Goal: Communication & Community: Answer question/provide support

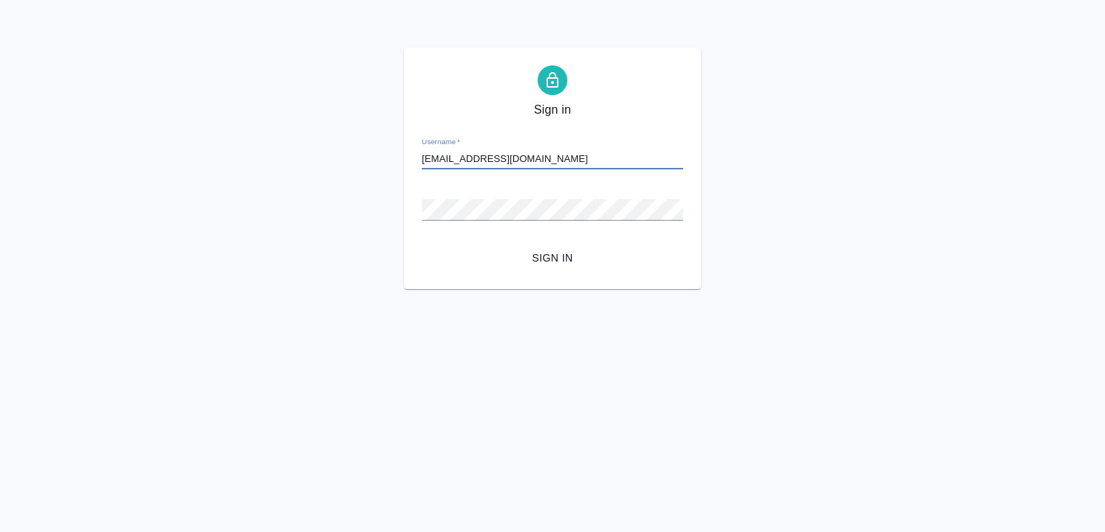
type input "b.kairova@awatera.com"
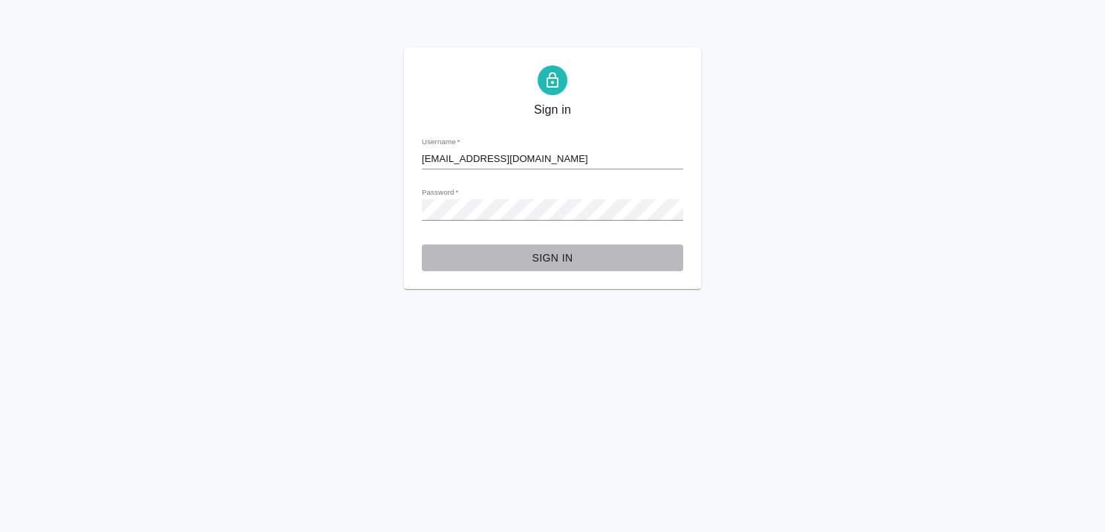
click at [545, 257] on span "Sign in" at bounding box center [553, 258] width 238 height 19
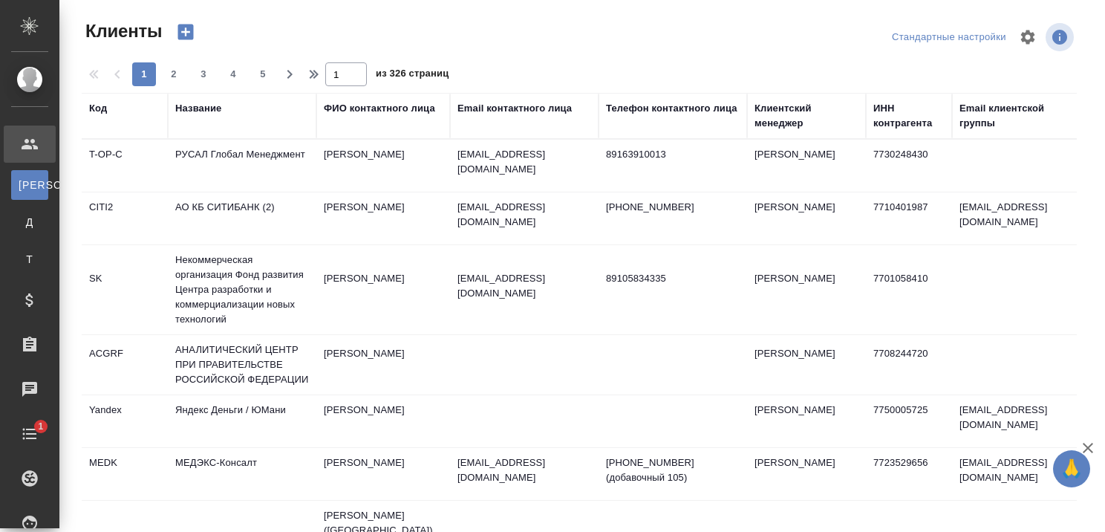
select select "RU"
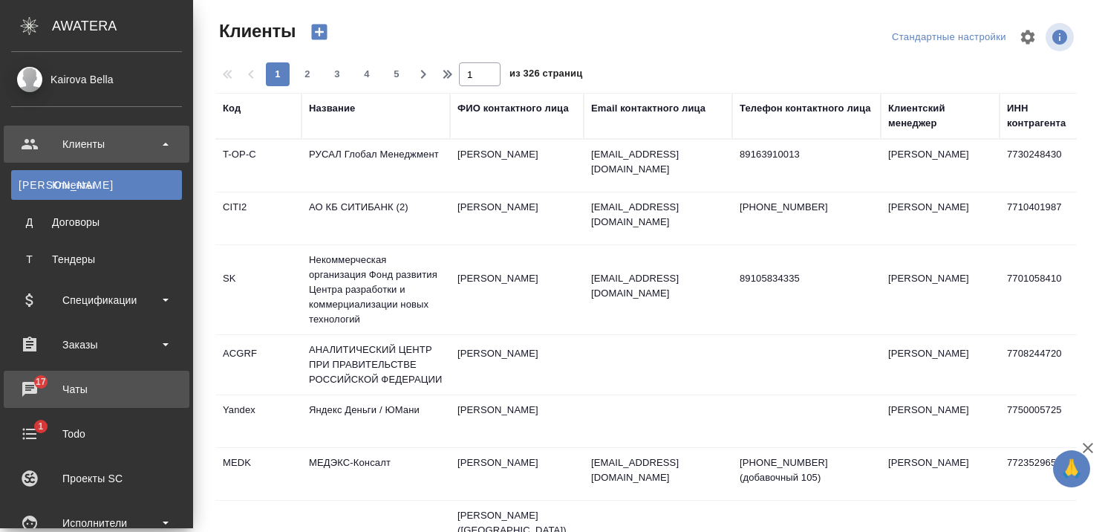
click at [77, 390] on div "Чаты" at bounding box center [96, 389] width 171 height 22
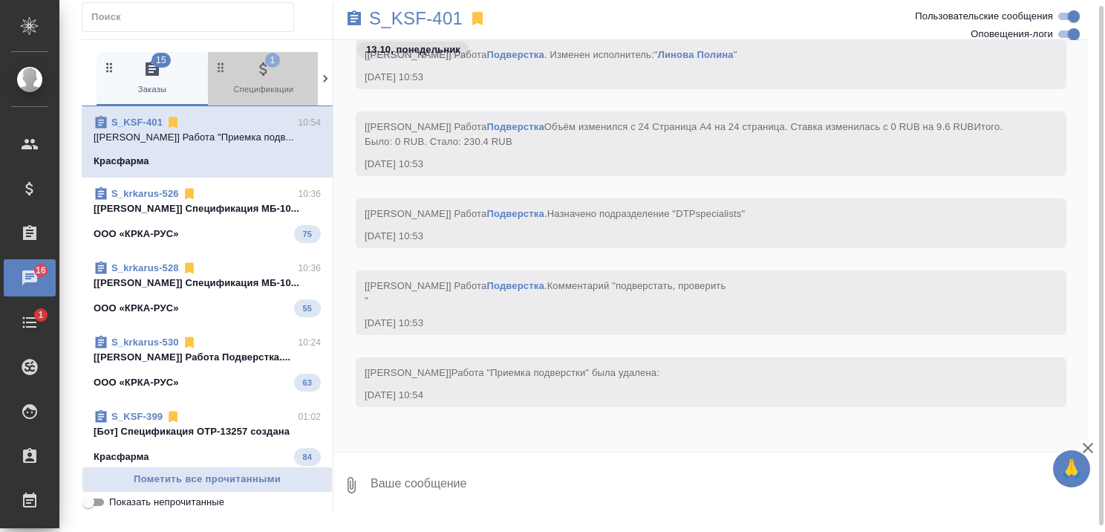
click at [248, 62] on span "1 Спецификации" at bounding box center [264, 78] width 100 height 36
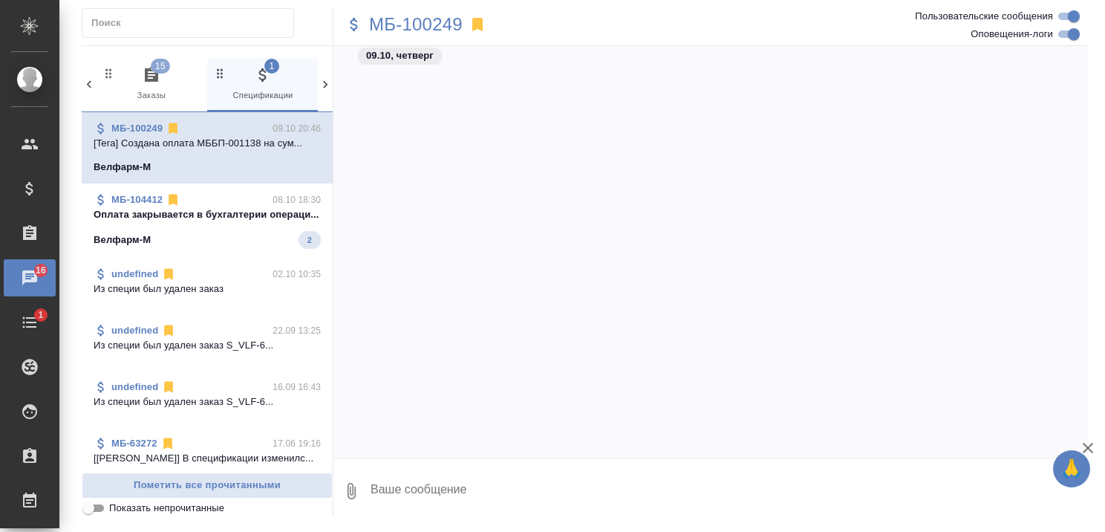
scroll to position [62572, 0]
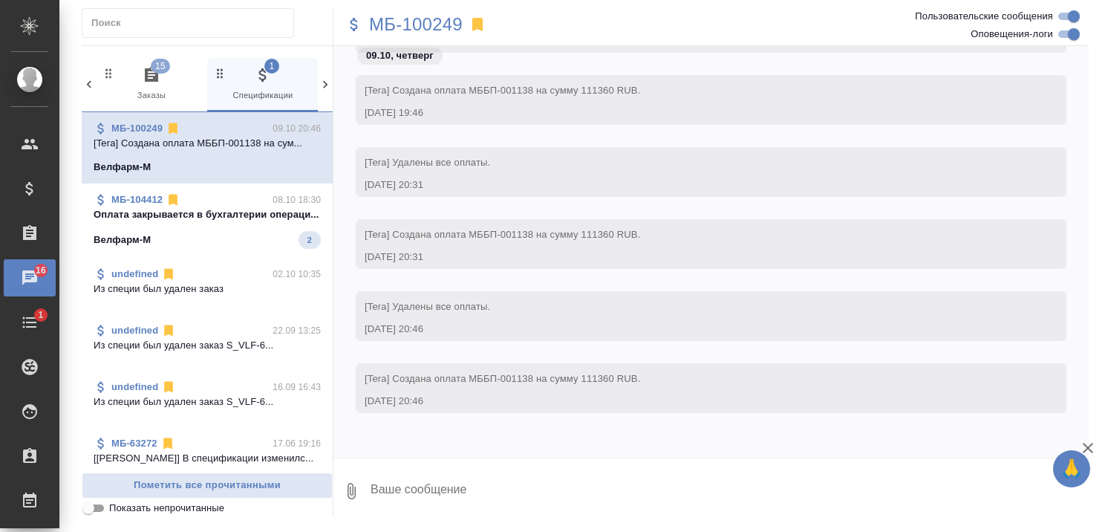
click at [247, 222] on p "Оплата закрывается в бухгалтерии операци..." at bounding box center [207, 214] width 227 height 15
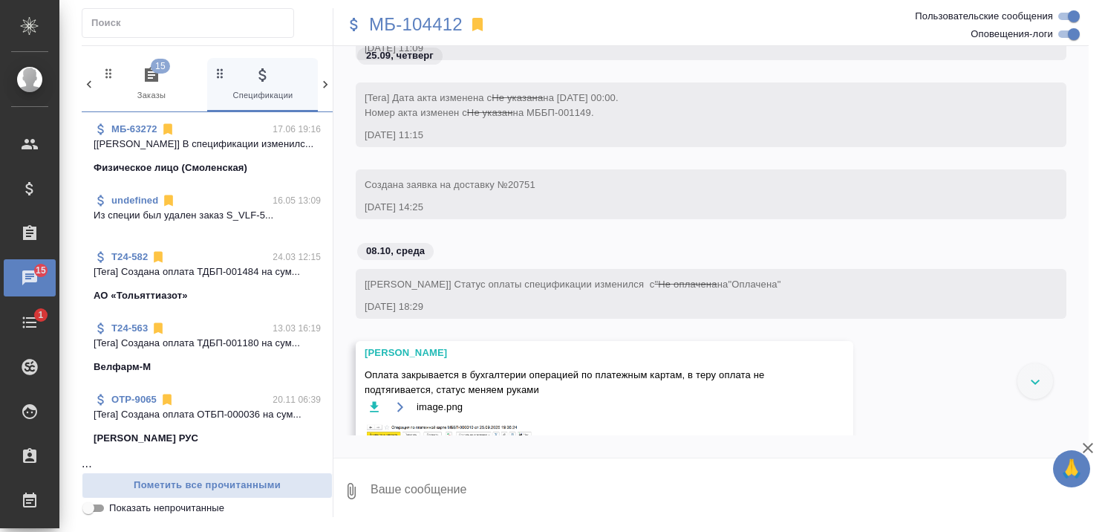
scroll to position [325, 0]
click at [184, 425] on span "OTP-9065 20.11 06:39 [Tera] Создана оплата ОТБП-000036 на сум... Сэндзю Фармаце…" at bounding box center [207, 418] width 227 height 53
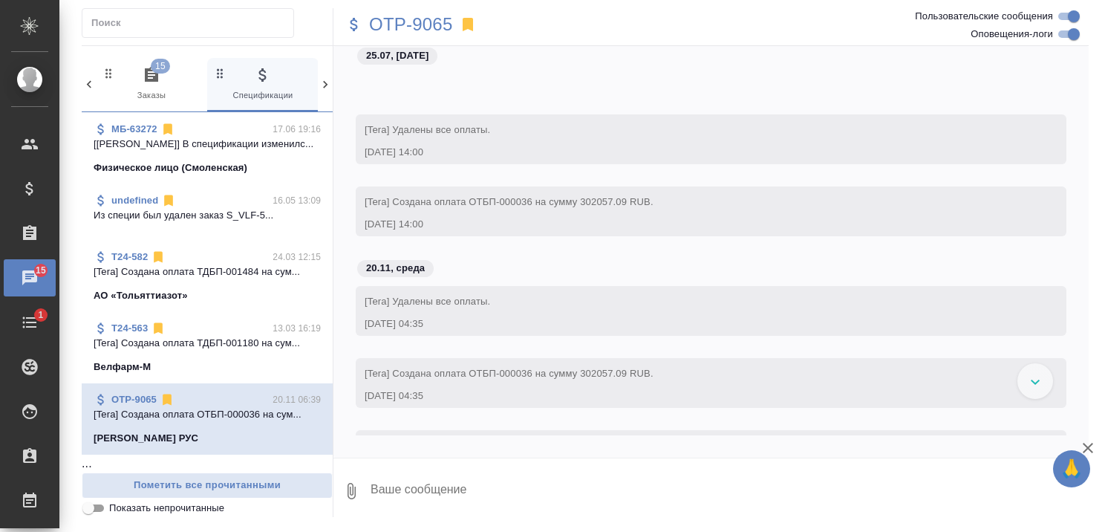
scroll to position [8346, 0]
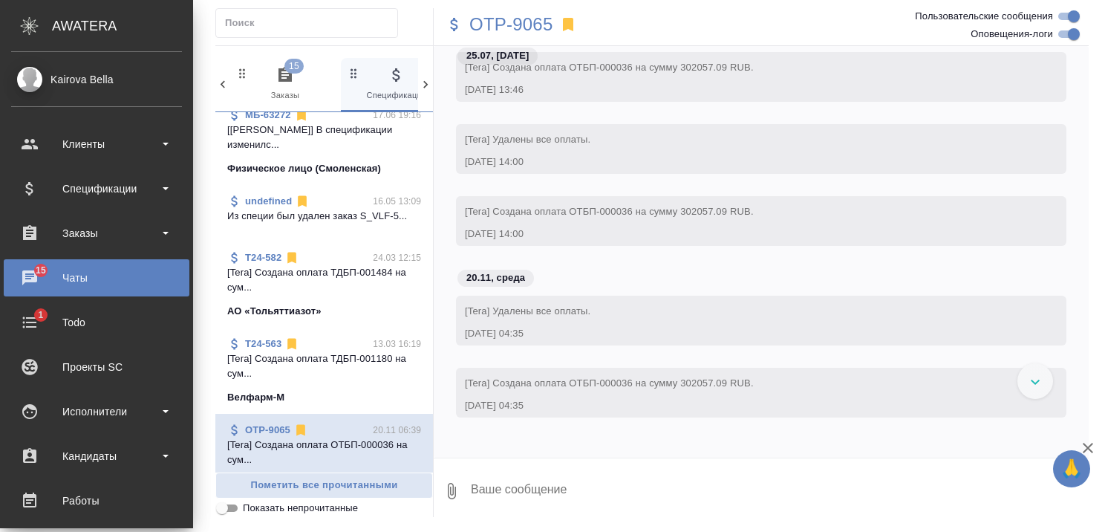
click at [80, 279] on div "Чаты" at bounding box center [96, 278] width 171 height 22
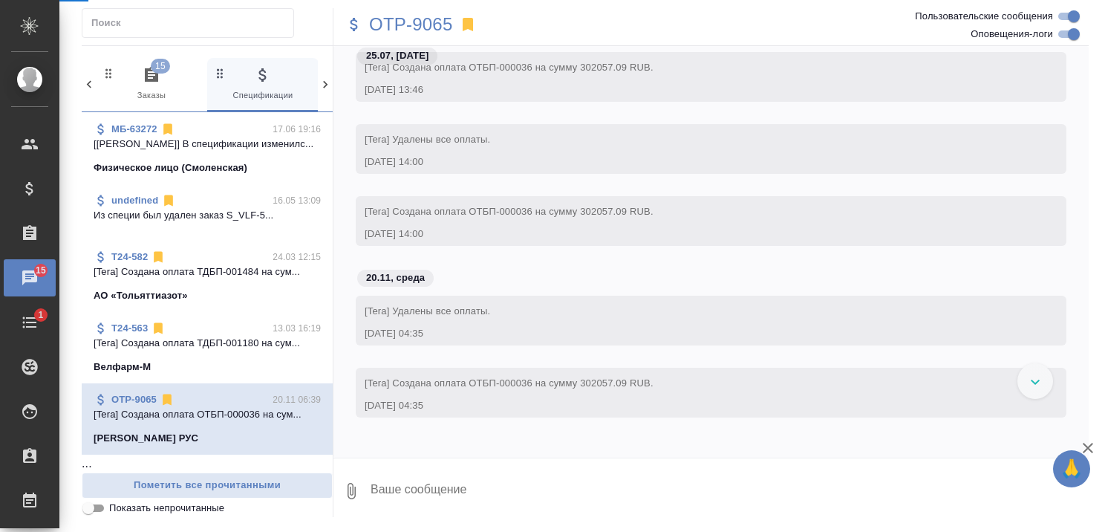
scroll to position [325, 0]
click at [156, 66] on span "15" at bounding box center [160, 66] width 19 height 15
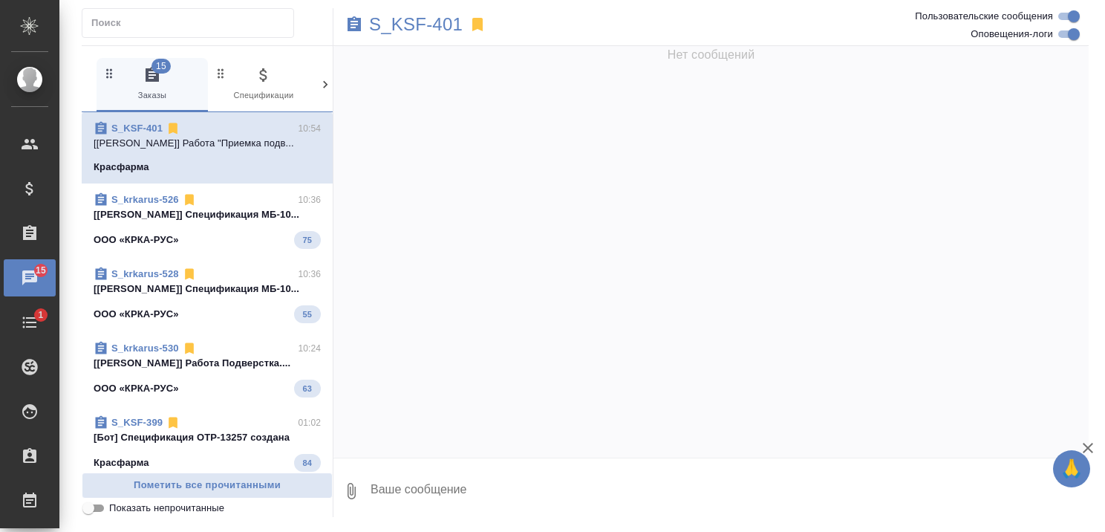
scroll to position [0, 0]
click at [30, 314] on div "Todo" at bounding box center [11, 322] width 37 height 22
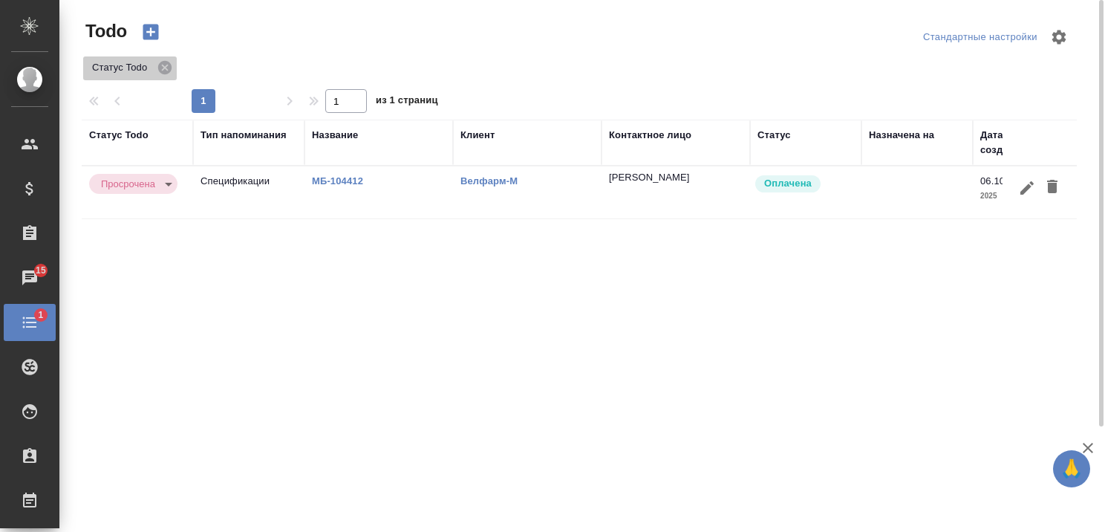
click at [131, 57] on div "Статус Todo" at bounding box center [130, 68] width 94 height 24
click at [168, 63] on icon at bounding box center [164, 67] width 13 height 13
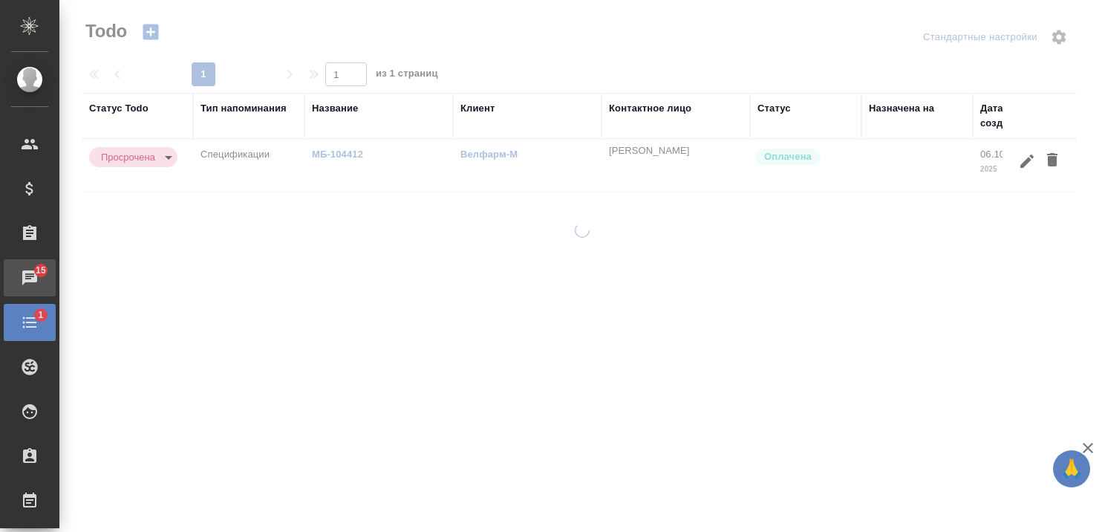
click at [30, 268] on div "Чаты" at bounding box center [11, 278] width 37 height 22
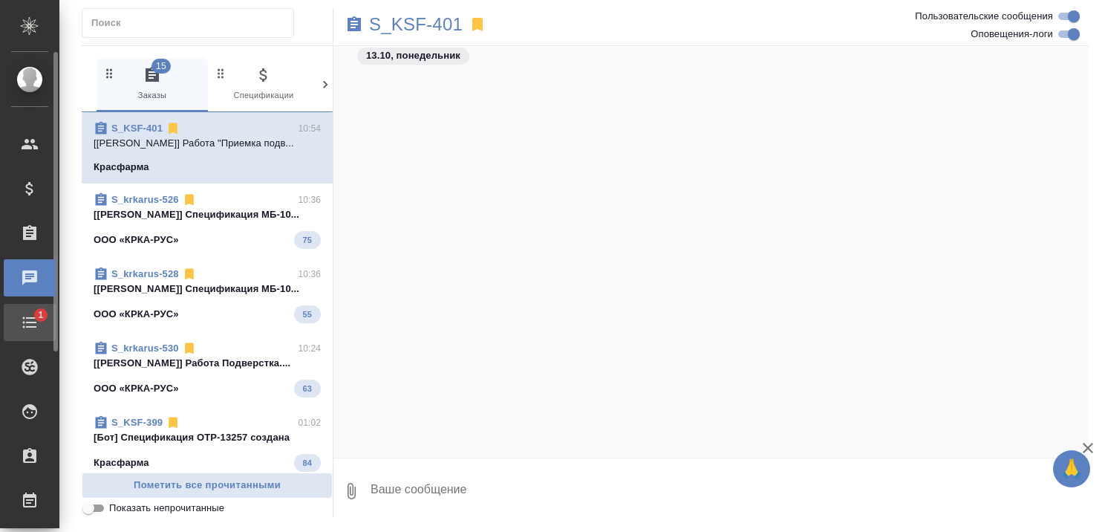
scroll to position [33273, 0]
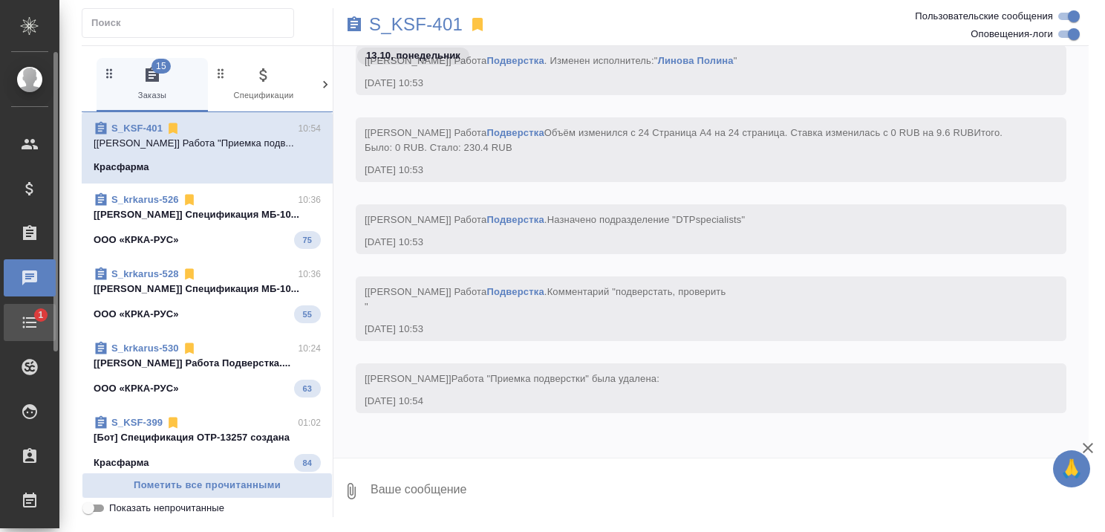
click at [31, 315] on span "1" at bounding box center [40, 315] width 23 height 15
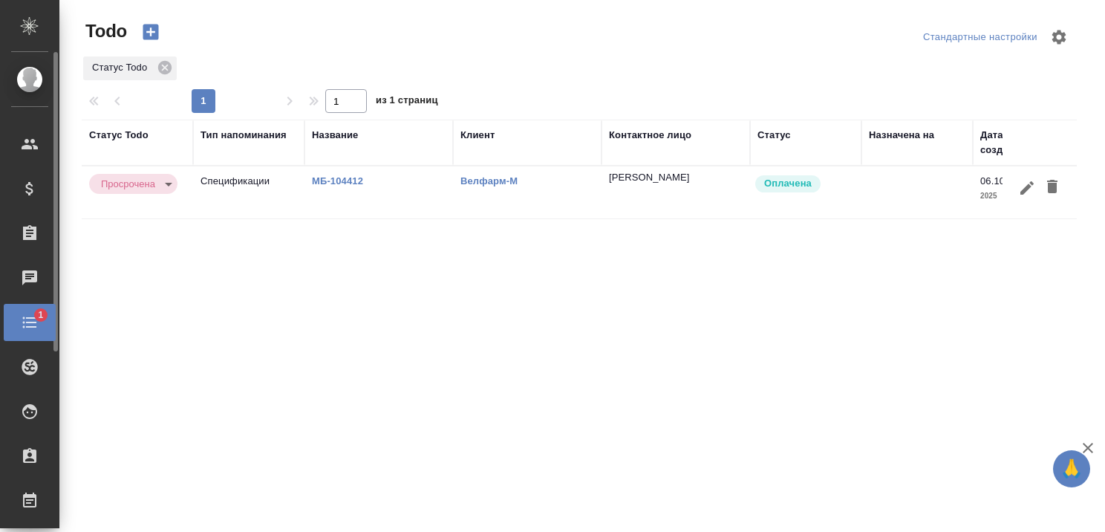
click at [31, 316] on span "1" at bounding box center [40, 315] width 23 height 15
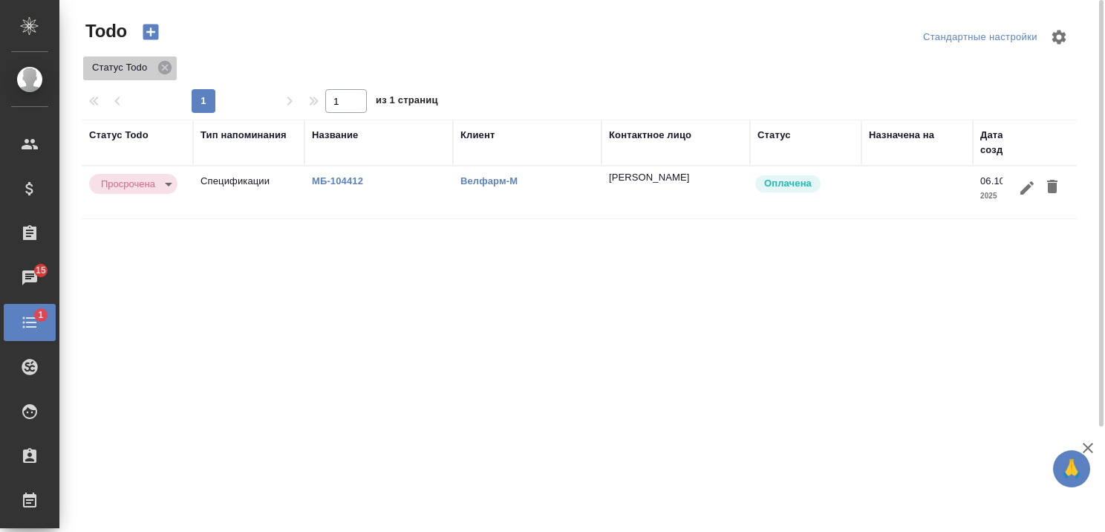
click at [123, 65] on p "Статус Todo" at bounding box center [122, 67] width 60 height 15
click at [132, 131] on div "Статус Todo" at bounding box center [118, 135] width 59 height 15
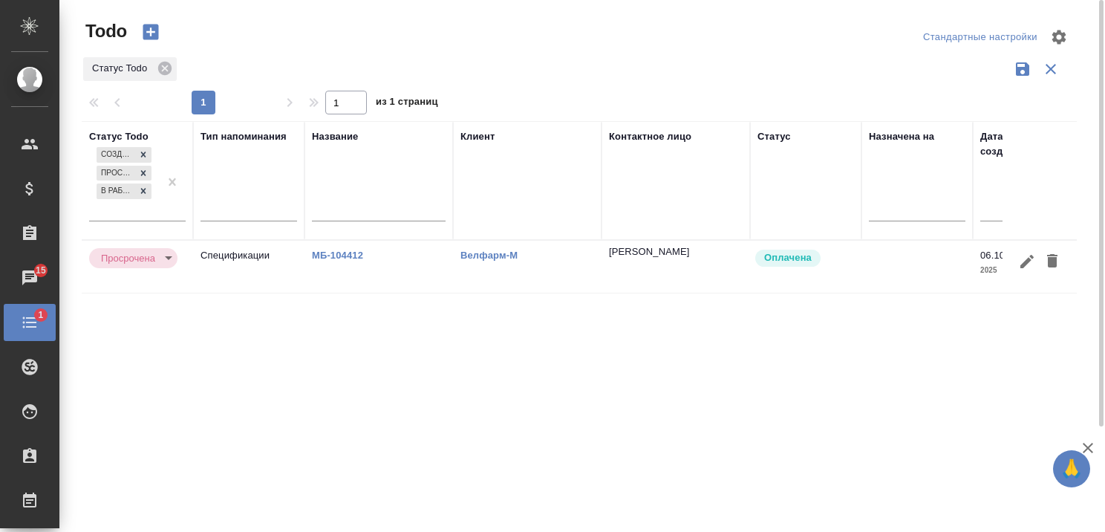
click at [169, 258] on body "🙏 .cls-1 fill:#fff; AWATERA Kairova Bella Клиенты Спецификации Заказы 15 Чаты 1…" at bounding box center [552, 266] width 1105 height 532
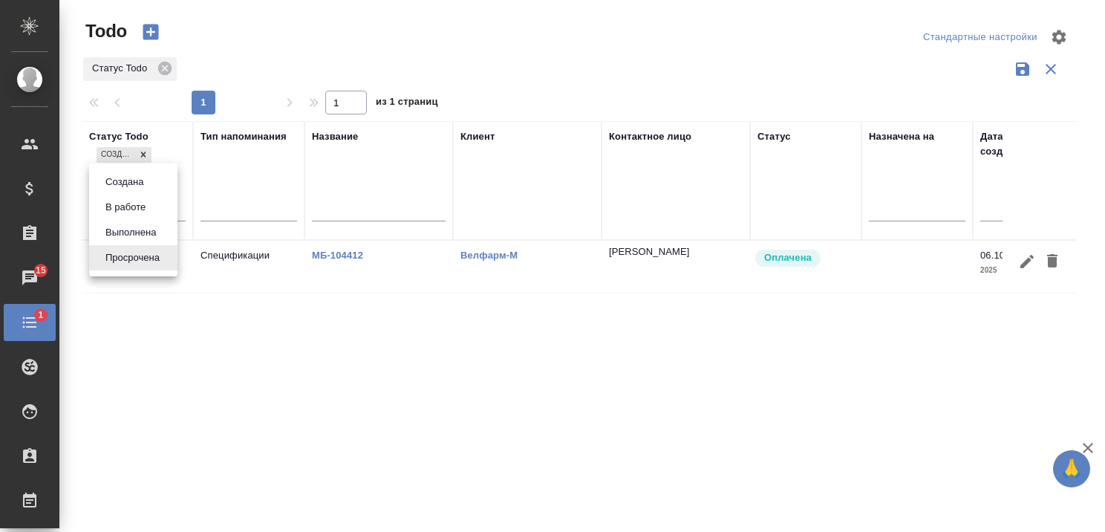
click at [285, 347] on div at bounding box center [552, 266] width 1105 height 532
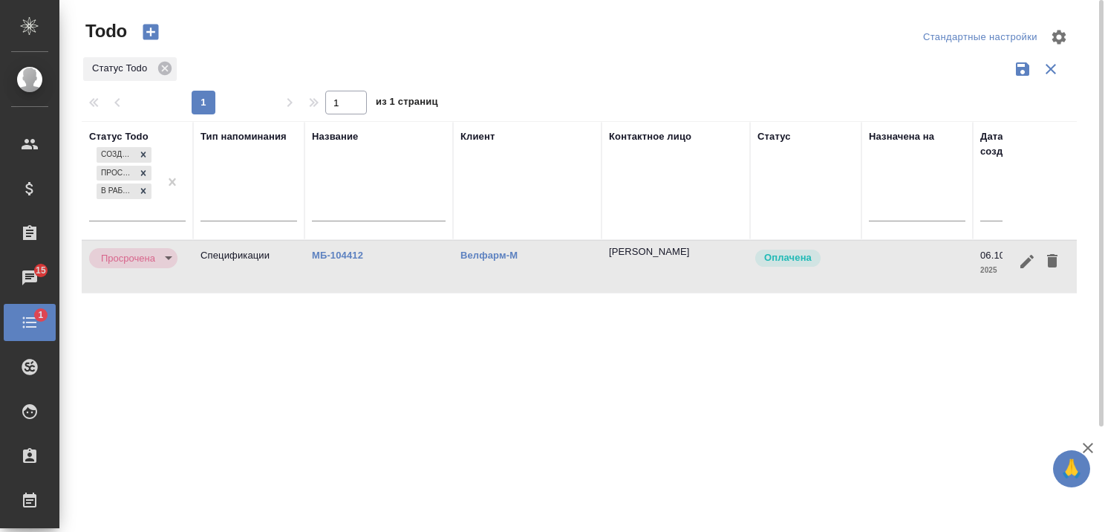
click at [165, 256] on body "🙏 .cls-1 fill:#fff; AWATERA Kairova Bella Клиенты Спецификации Заказы 15 Чаты 1…" at bounding box center [552, 266] width 1105 height 532
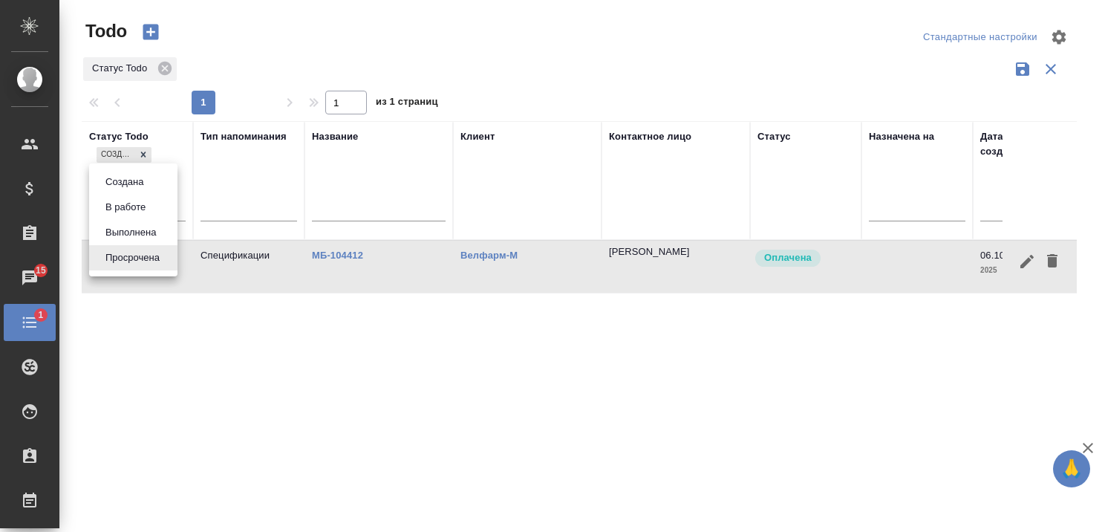
click at [123, 233] on button "Выполнена" at bounding box center [130, 232] width 59 height 16
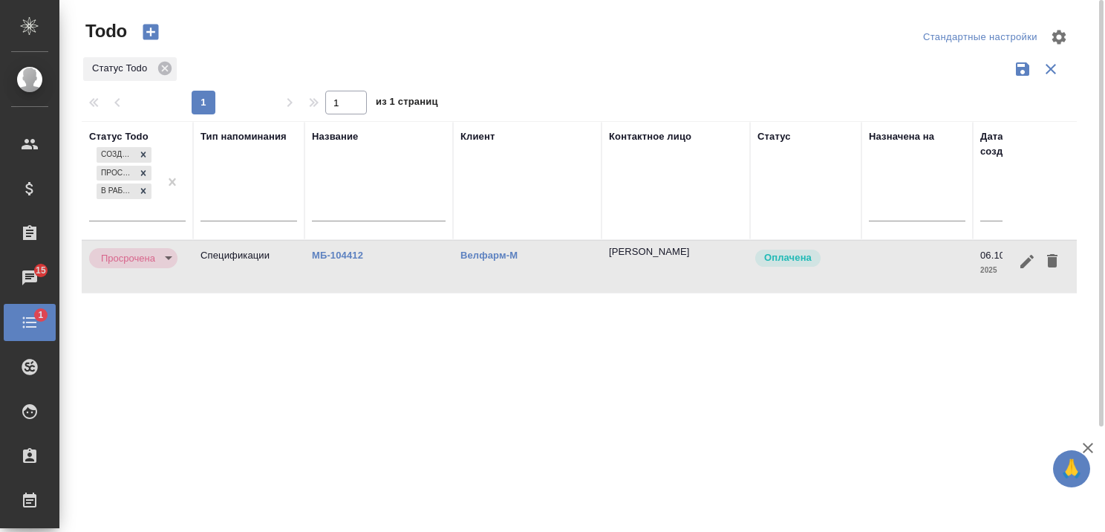
click at [181, 351] on div "Статус Todo Создана Просрочена В работе Тип напоминания Название Клиент Контакт…" at bounding box center [579, 388] width 995 height 535
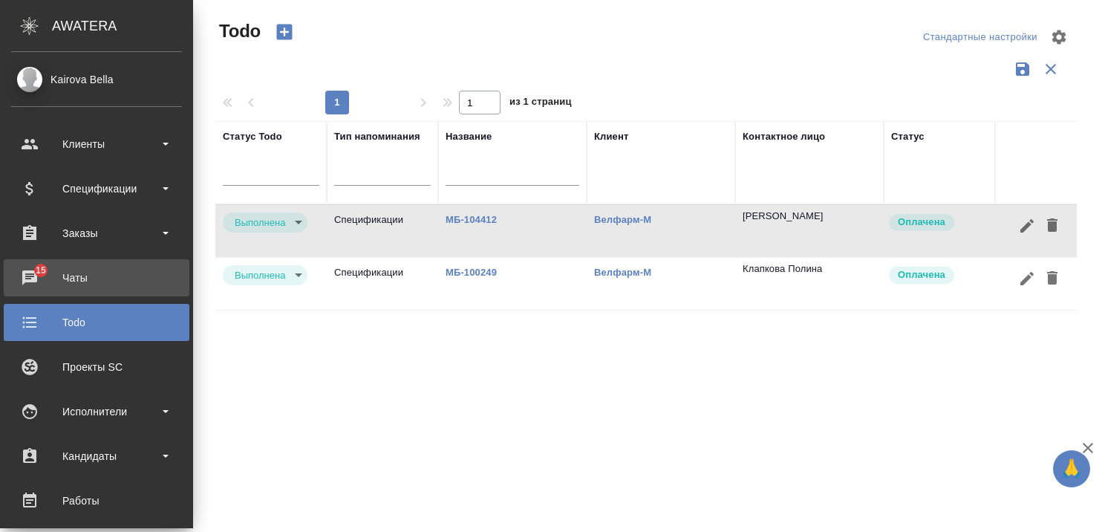
click at [28, 273] on div "Чаты" at bounding box center [96, 278] width 171 height 22
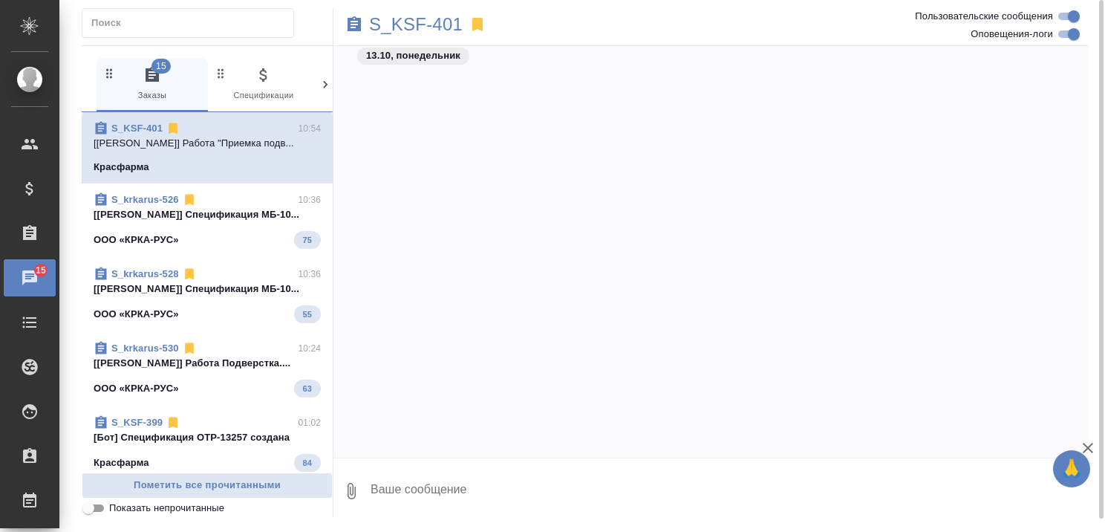
scroll to position [33273, 0]
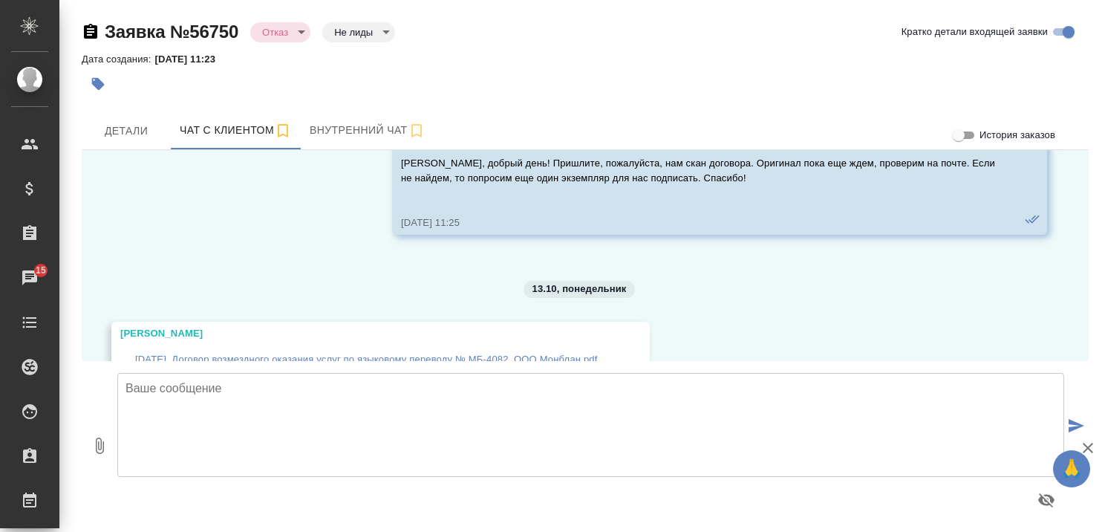
scroll to position [26049, 0]
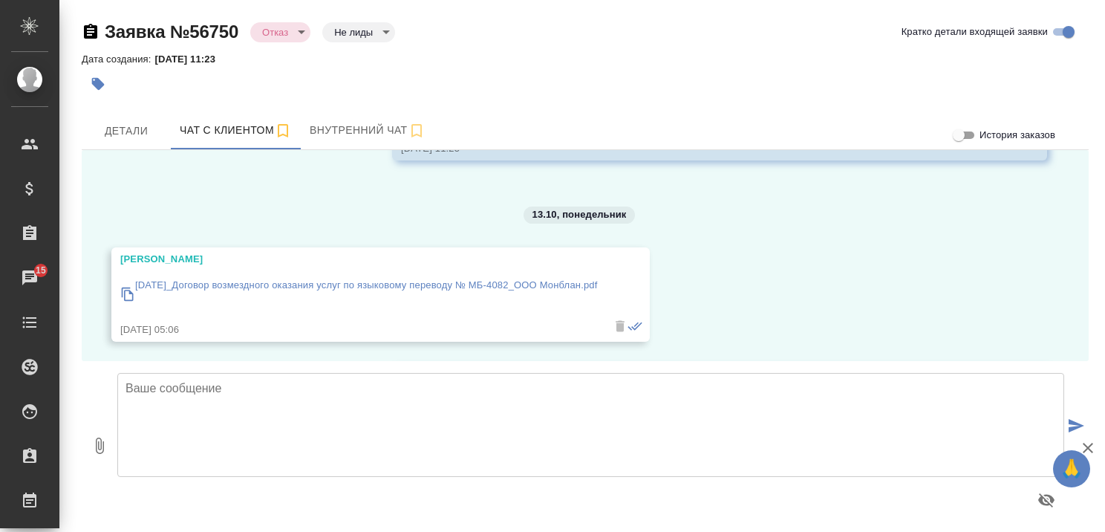
click at [211, 278] on p "2025-05-15_Договор возмездного оказания услуг по языковому переводу № МБ-4082_О…" at bounding box center [366, 285] width 463 height 15
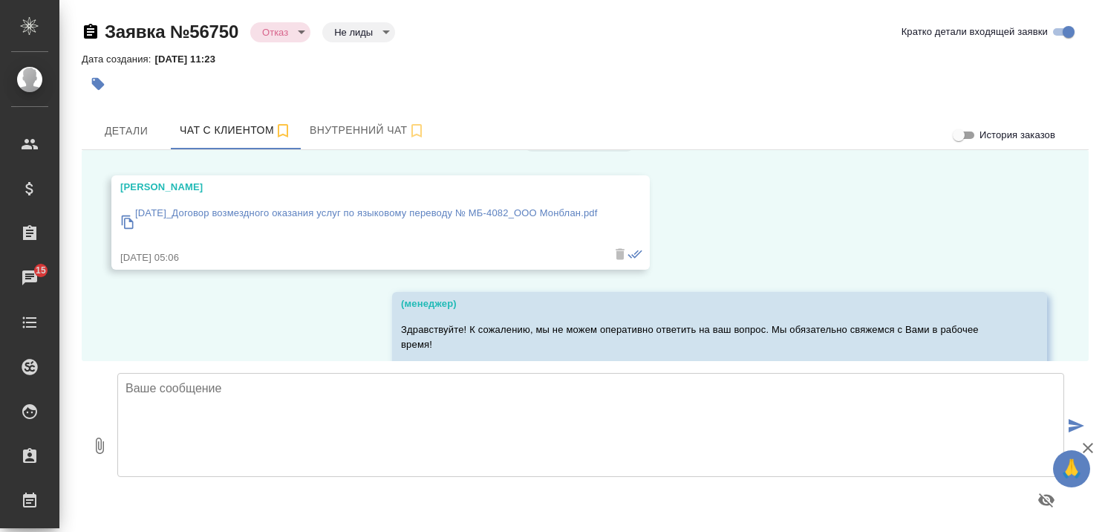
scroll to position [26123, 0]
click at [394, 392] on textarea at bounding box center [590, 425] width 947 height 104
type textarea "Дарья, добрый день! Большое спасибо!"
click at [1087, 448] on icon "button" at bounding box center [1088, 448] width 18 height 18
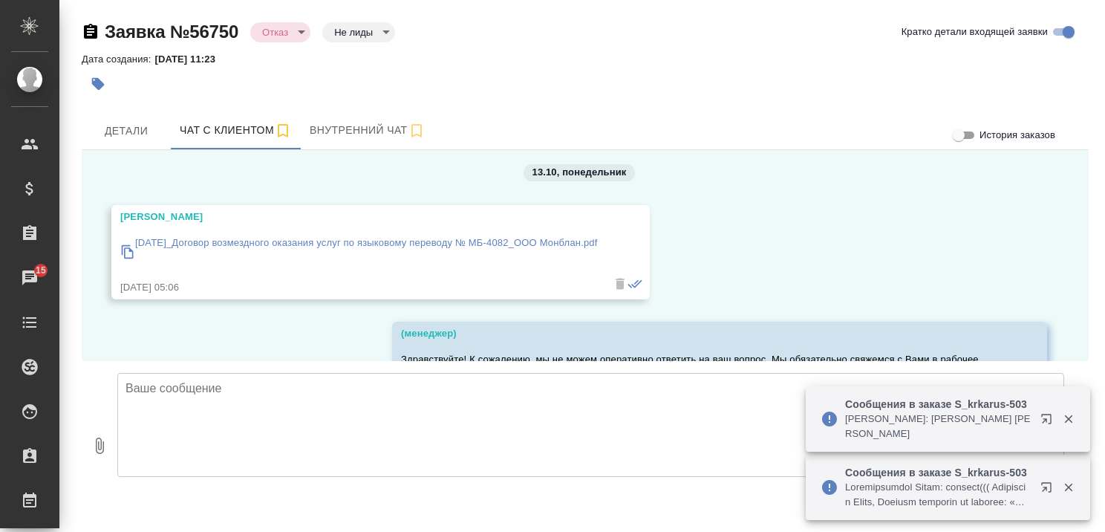
scroll to position [26239, 0]
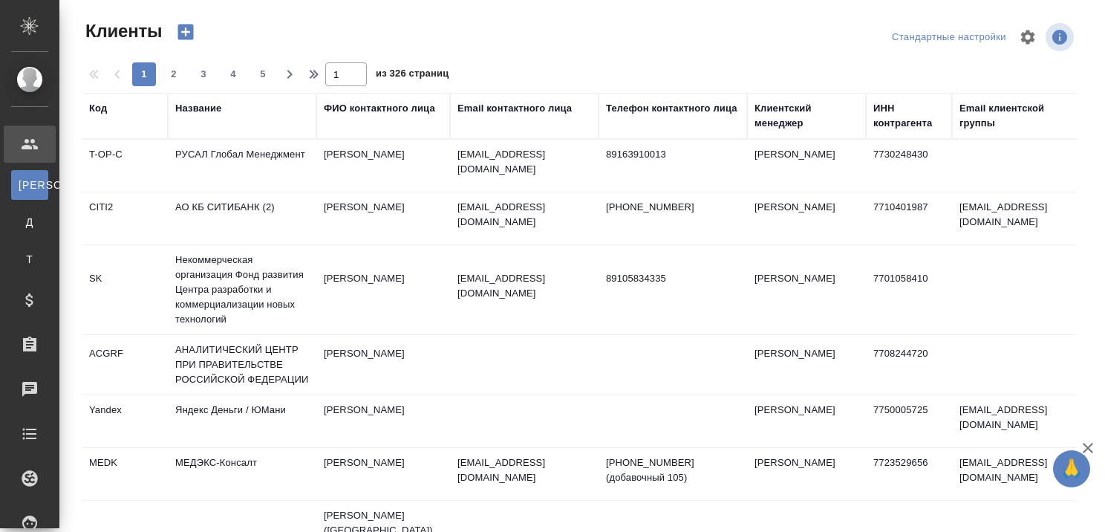
select select "RU"
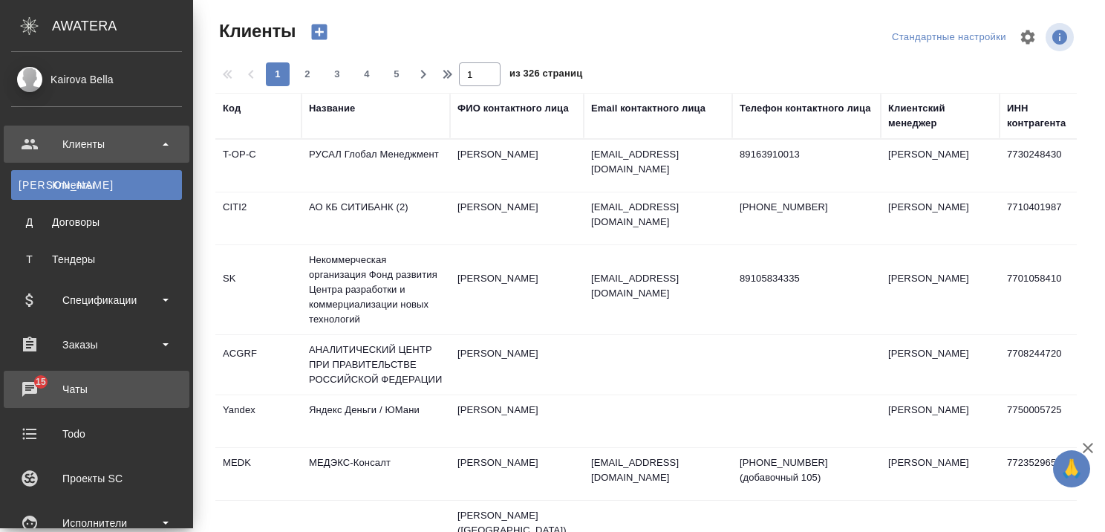
click at [96, 386] on div "Чаты" at bounding box center [96, 389] width 171 height 22
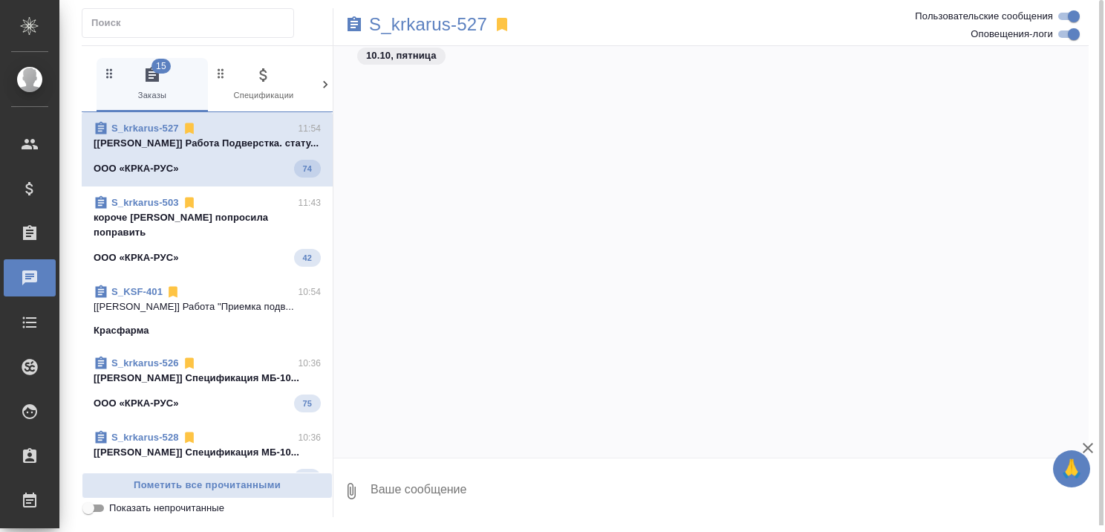
scroll to position [7202, 0]
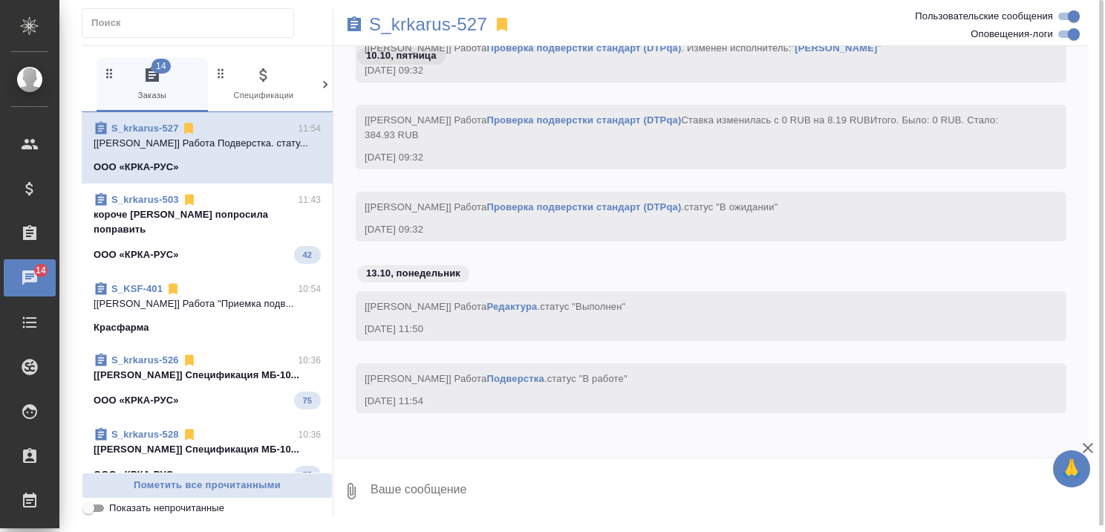
click at [173, 225] on span "S_krkarus-503 11:43 короче Олю попросила поправить ООО «КРКА-РУС» 42" at bounding box center [207, 227] width 227 height 71
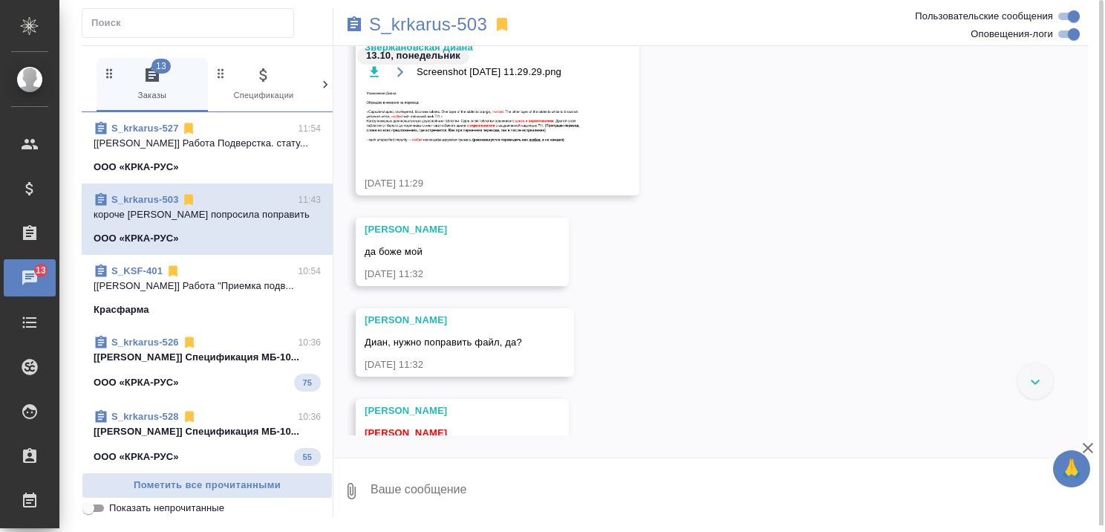
scroll to position [12559, 0]
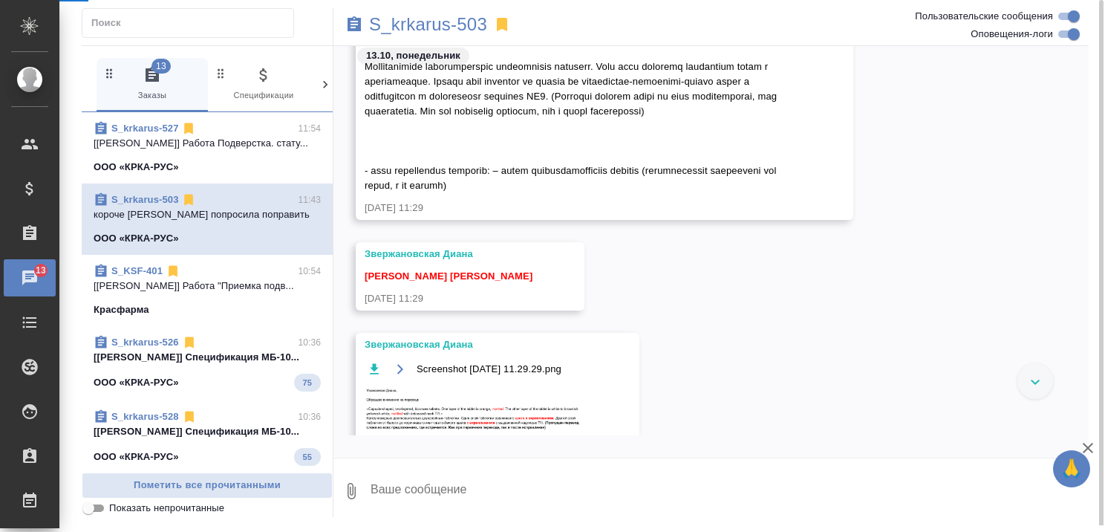
select select "RU"
